Goal: Obtain resource: Download file/media

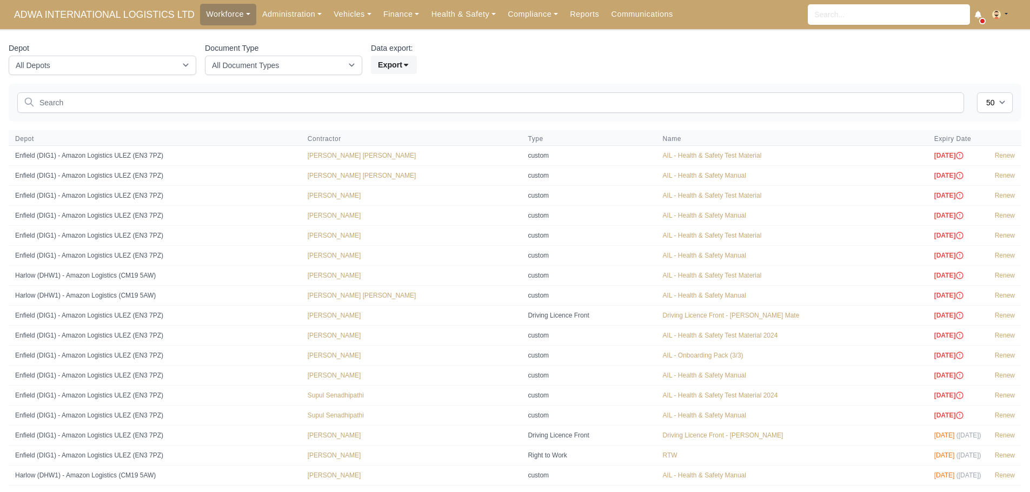
select select "50"
click at [109, 104] on input "text" at bounding box center [490, 102] width 946 height 21
click at [359, 10] on link "Vehicles" at bounding box center [353, 14] width 50 height 21
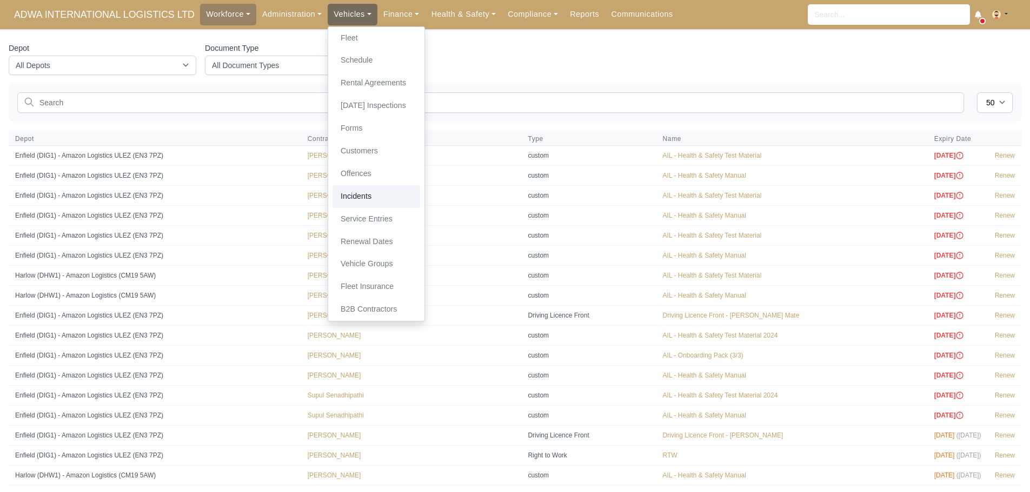
click at [367, 199] on link "Incidents" at bounding box center [376, 196] width 88 height 23
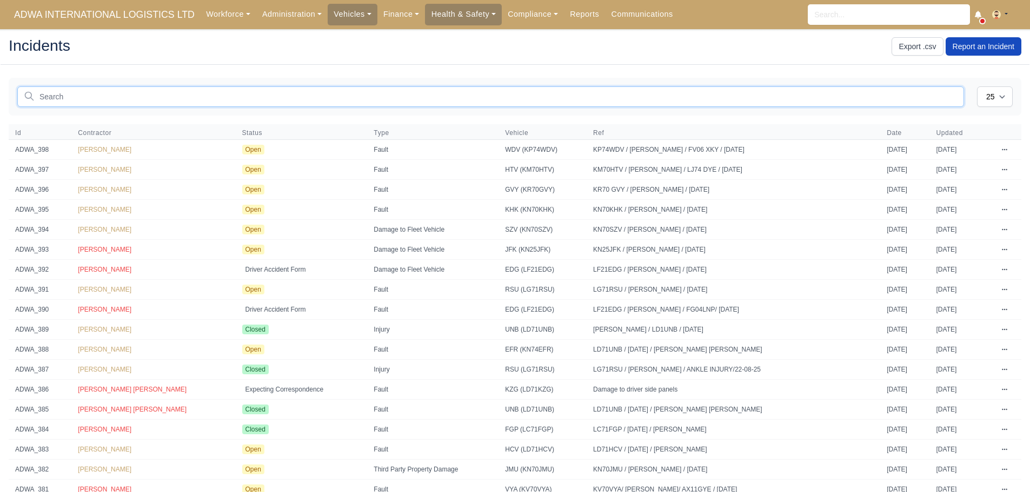
click at [129, 95] on input "text" at bounding box center [490, 96] width 946 height 21
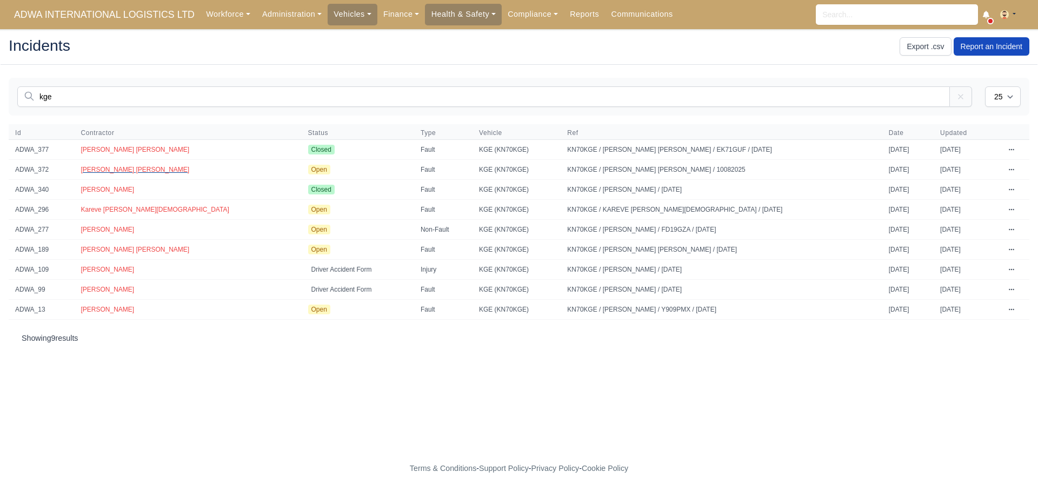
type input "kge"
click at [125, 170] on span "[PERSON_NAME] [PERSON_NAME]" at bounding box center [135, 170] width 109 height 8
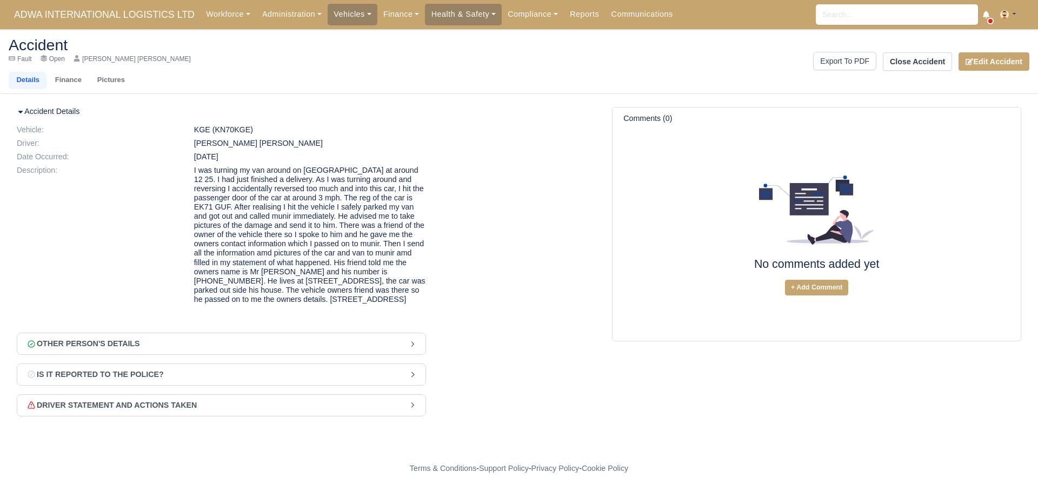
drag, startPoint x: 162, startPoint y: 55, endPoint x: 155, endPoint y: 61, distance: 8.4
click at [155, 61] on div "Fault Open Mohammed yusuf Sayed" at bounding box center [260, 59] width 502 height 9
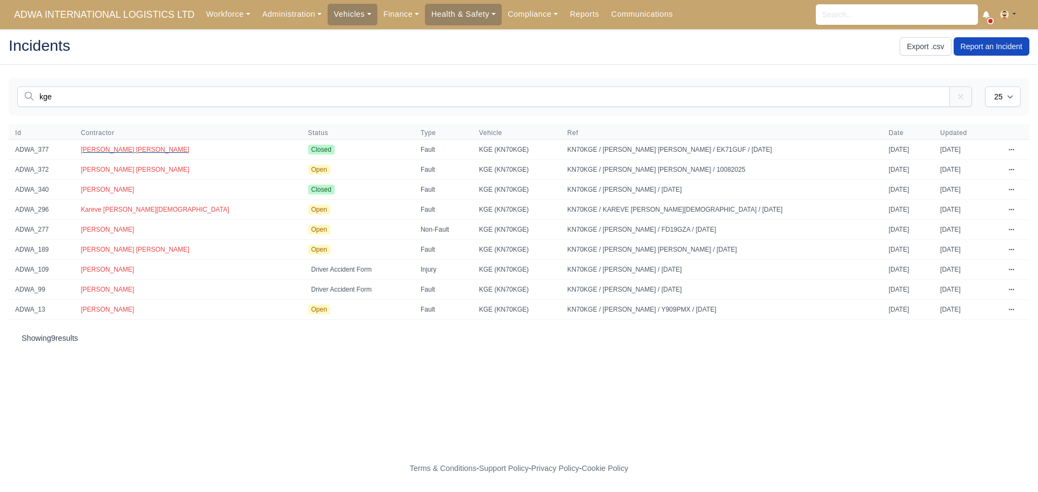
click at [146, 151] on span "[PERSON_NAME] [PERSON_NAME]" at bounding box center [135, 150] width 109 height 8
click at [106, 150] on span "[PERSON_NAME] [PERSON_NAME]" at bounding box center [135, 150] width 109 height 8
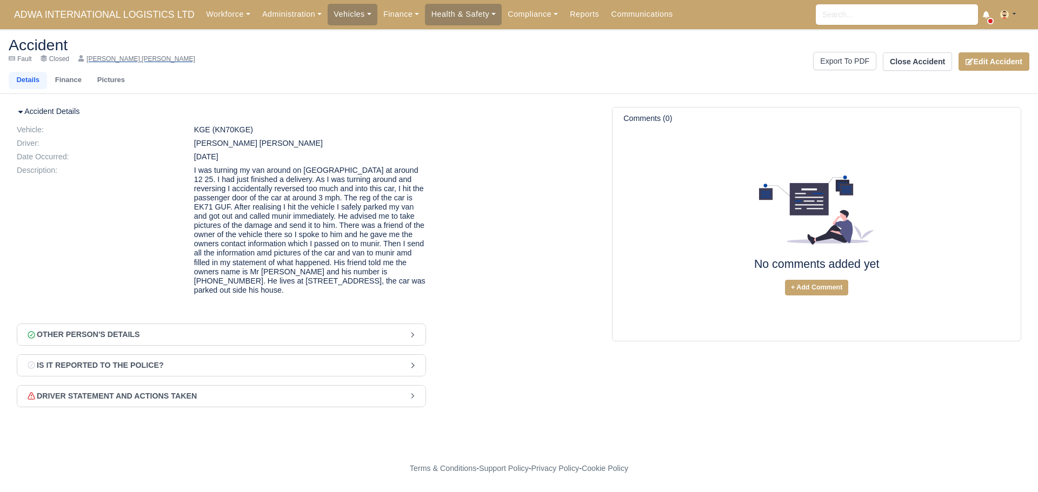
click at [98, 56] on div "[PERSON_NAME] [PERSON_NAME]" at bounding box center [136, 59] width 117 height 9
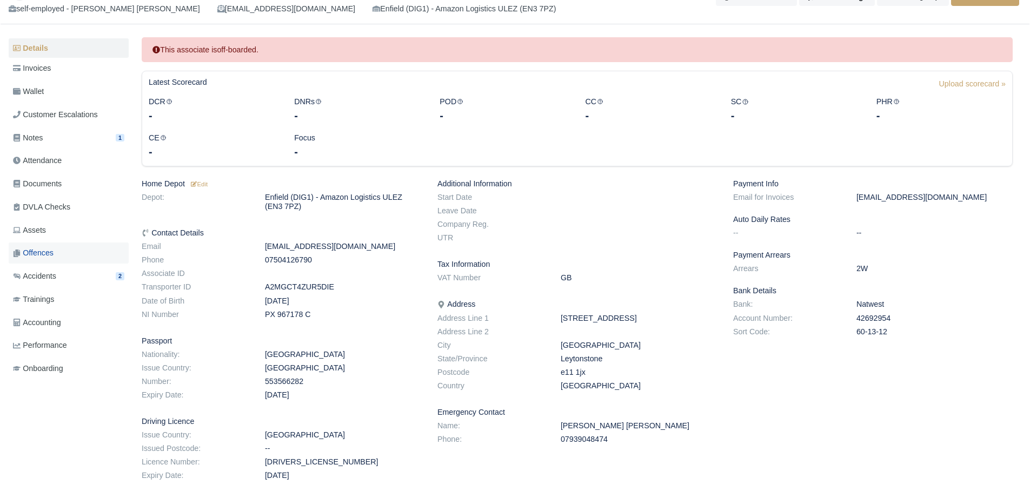
scroll to position [108, 0]
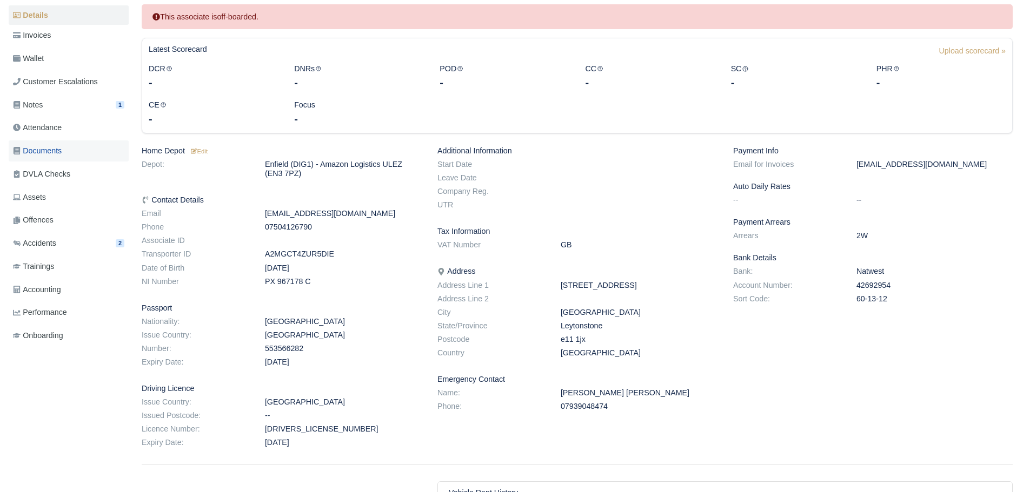
click at [62, 150] on span "Documents" at bounding box center [37, 151] width 49 height 12
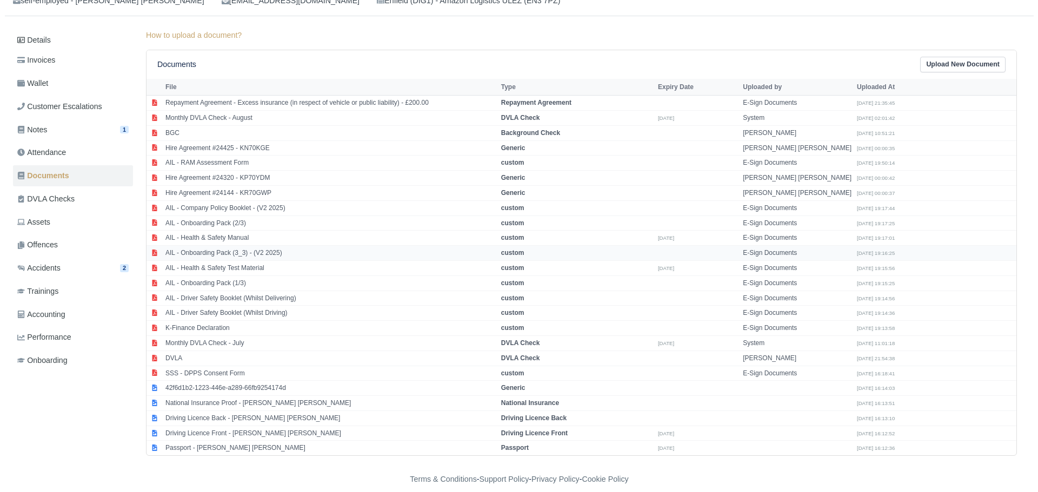
scroll to position [94, 0]
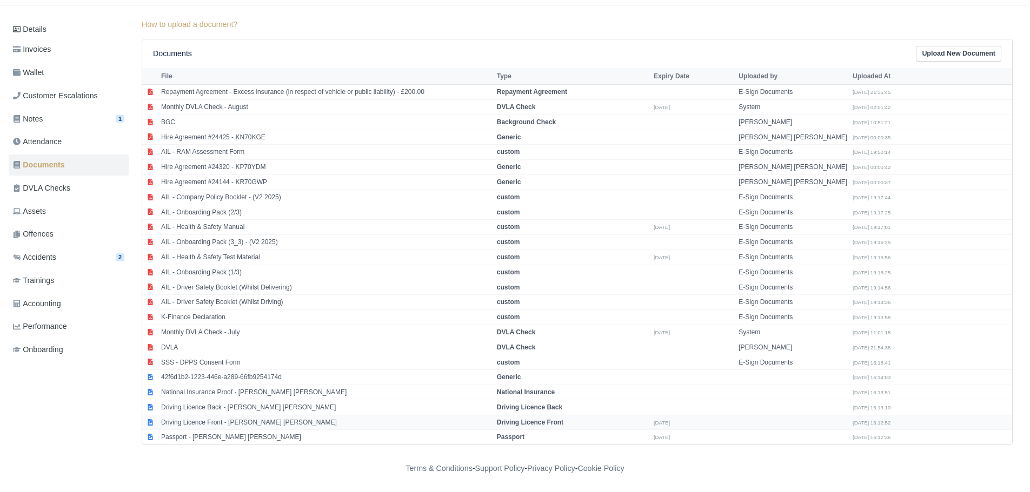
click at [222, 422] on td "Driving Licence Front - Mohammed yusuf Sayed" at bounding box center [326, 422] width 336 height 15
select select "driving-licence-front"
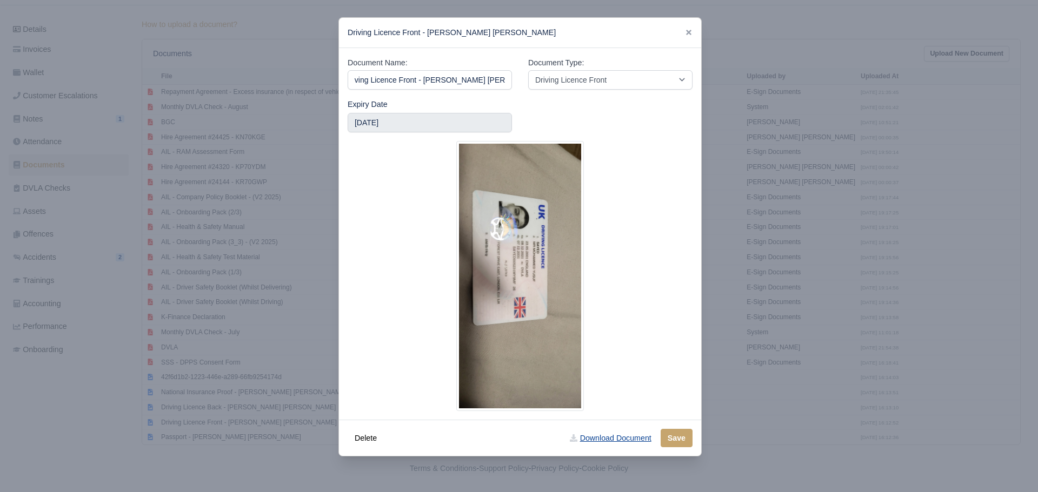
scroll to position [0, 0]
click at [619, 443] on link "Download Document" at bounding box center [610, 438] width 95 height 18
click at [282, 357] on div at bounding box center [519, 246] width 1038 height 492
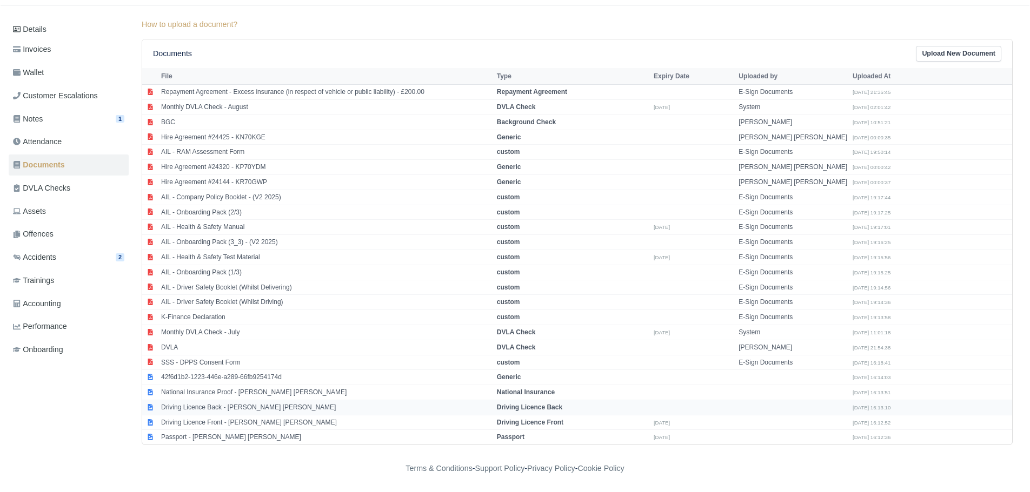
click at [231, 406] on td "Driving Licence Back - Mohammed yusuf Sayed" at bounding box center [326, 407] width 336 height 15
select select "driving-licence-back"
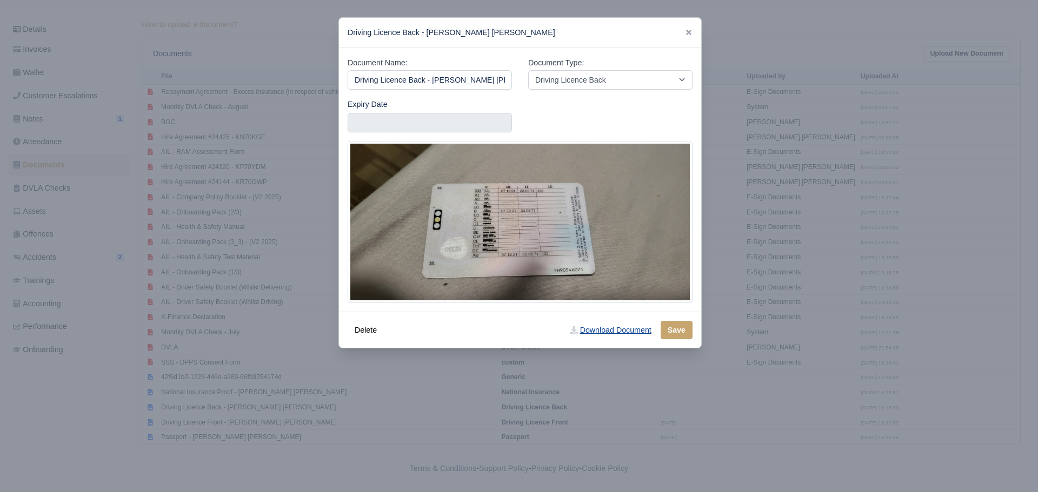
click at [624, 336] on link "Download Document" at bounding box center [610, 330] width 95 height 18
click at [270, 209] on div at bounding box center [519, 246] width 1038 height 492
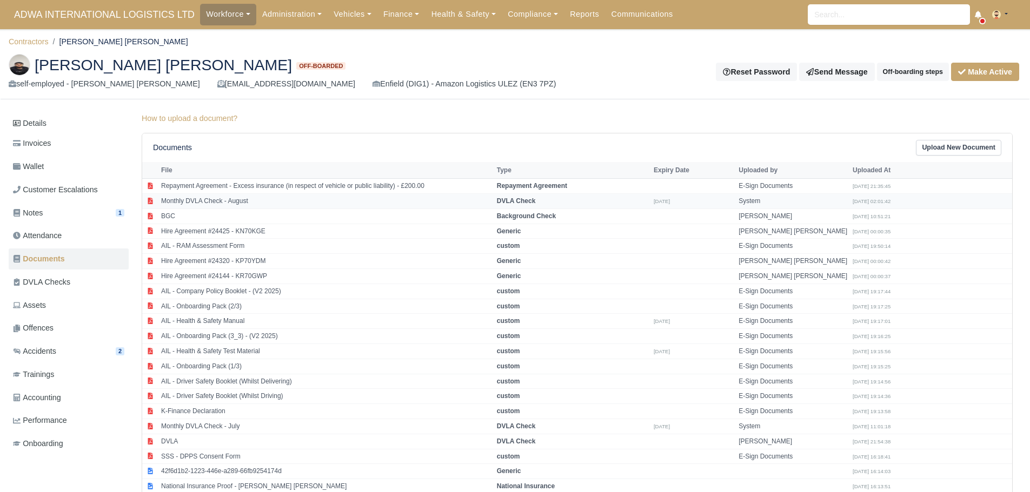
click at [239, 203] on td "Monthly DVLA Check - August" at bounding box center [326, 200] width 336 height 15
select select "dvla-check"
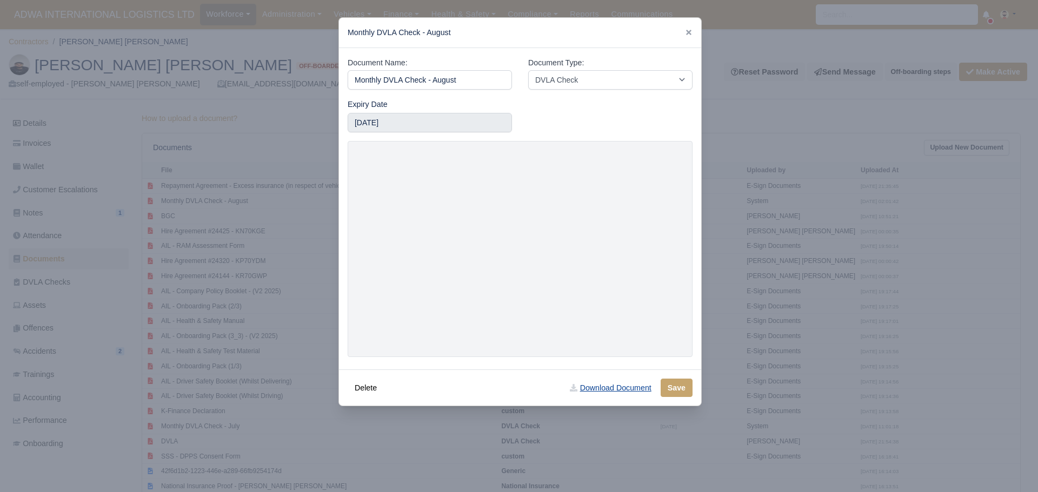
click at [604, 387] on link "Download Document" at bounding box center [610, 388] width 95 height 18
click at [784, 195] on div at bounding box center [519, 246] width 1038 height 492
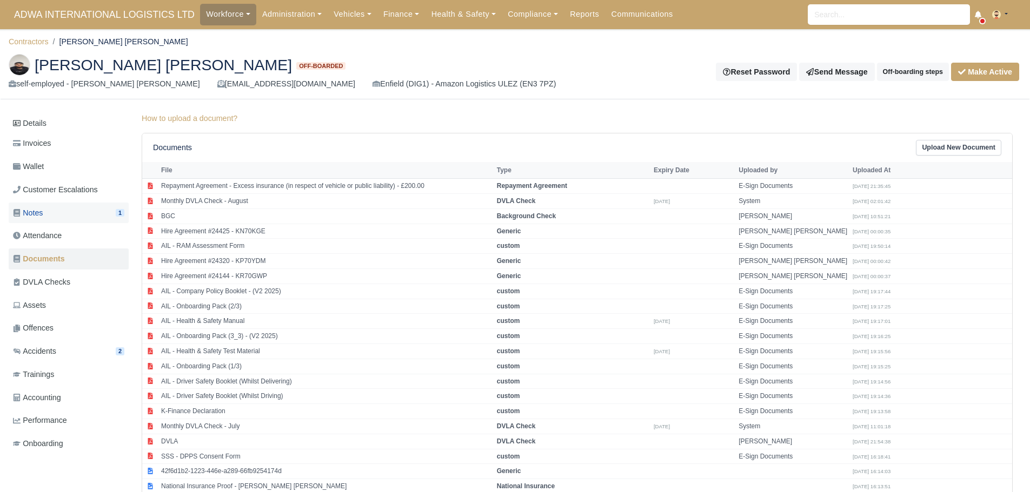
click at [52, 210] on link "Notes 1" at bounding box center [69, 213] width 120 height 21
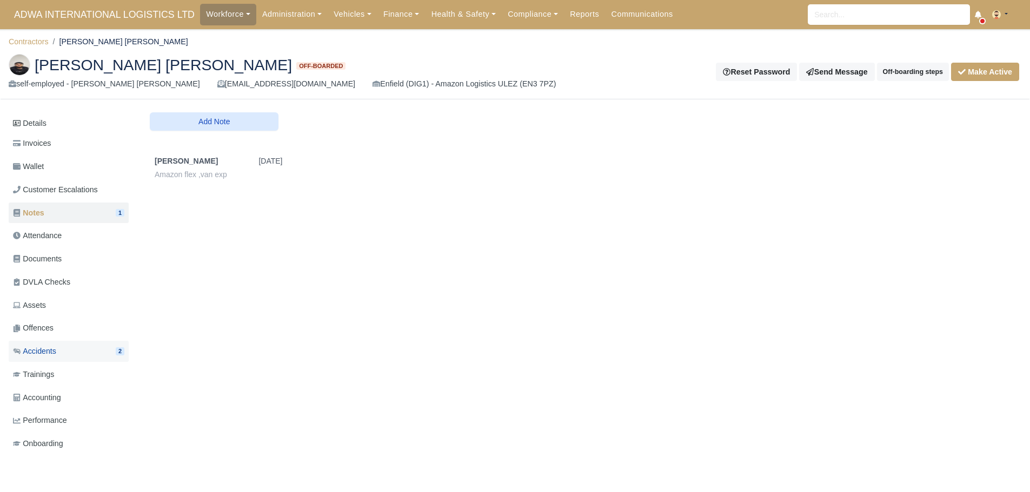
click at [79, 353] on link "Accidents 2" at bounding box center [69, 351] width 120 height 21
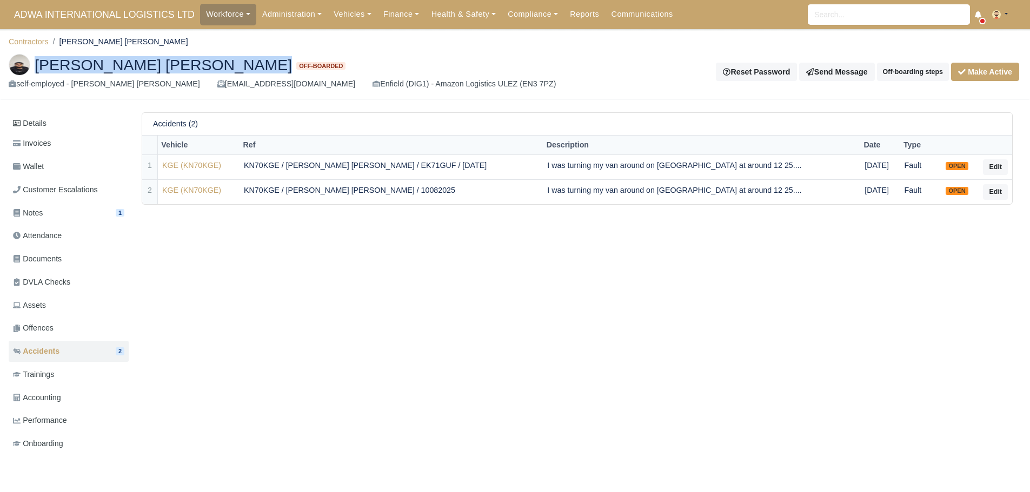
drag, startPoint x: 34, startPoint y: 59, endPoint x: 213, endPoint y: 66, distance: 180.1
click at [213, 66] on h2 "[PERSON_NAME] [PERSON_NAME] Off-boarded" at bounding box center [287, 65] width 556 height 22
copy h2 "[PERSON_NAME] [PERSON_NAME]"
